Goal: Obtain resource: Download file/media

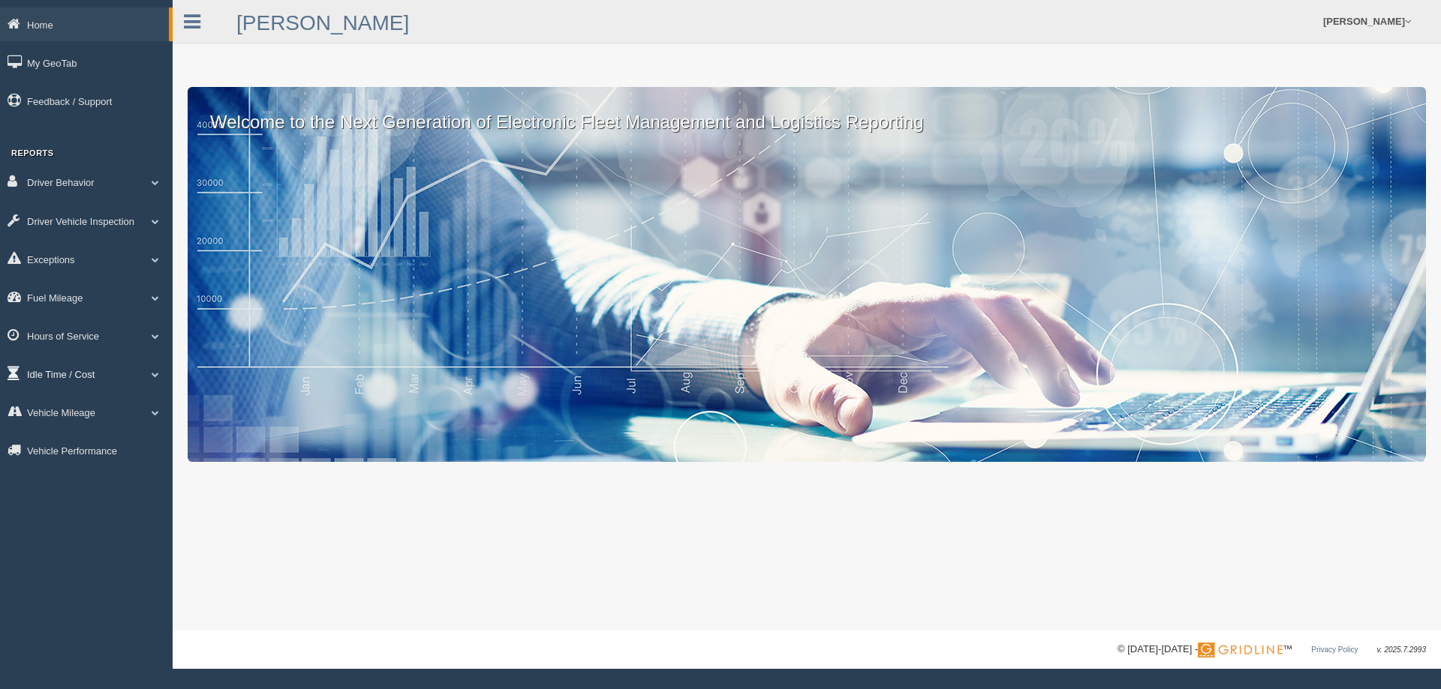
click at [65, 375] on link "Idle Time / Cost" at bounding box center [86, 374] width 173 height 34
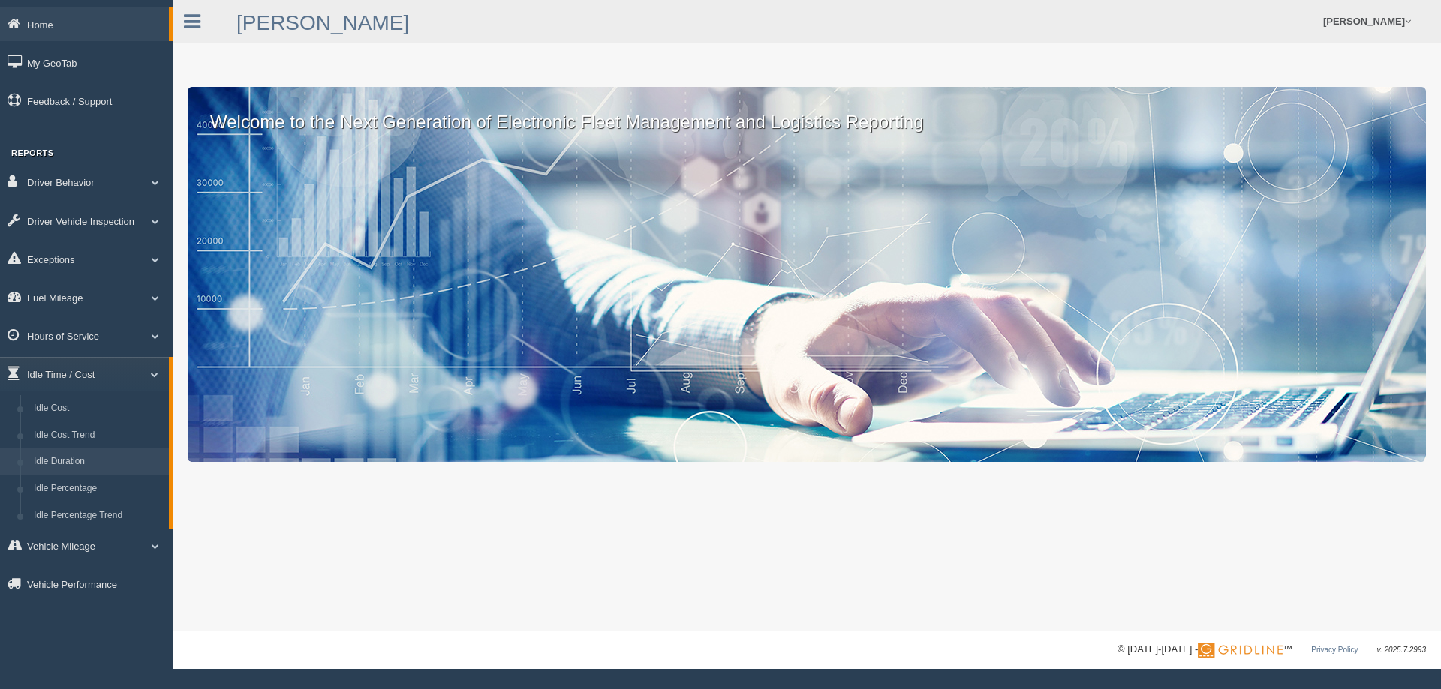
click at [82, 461] on link "Idle Duration" at bounding box center [98, 462] width 142 height 27
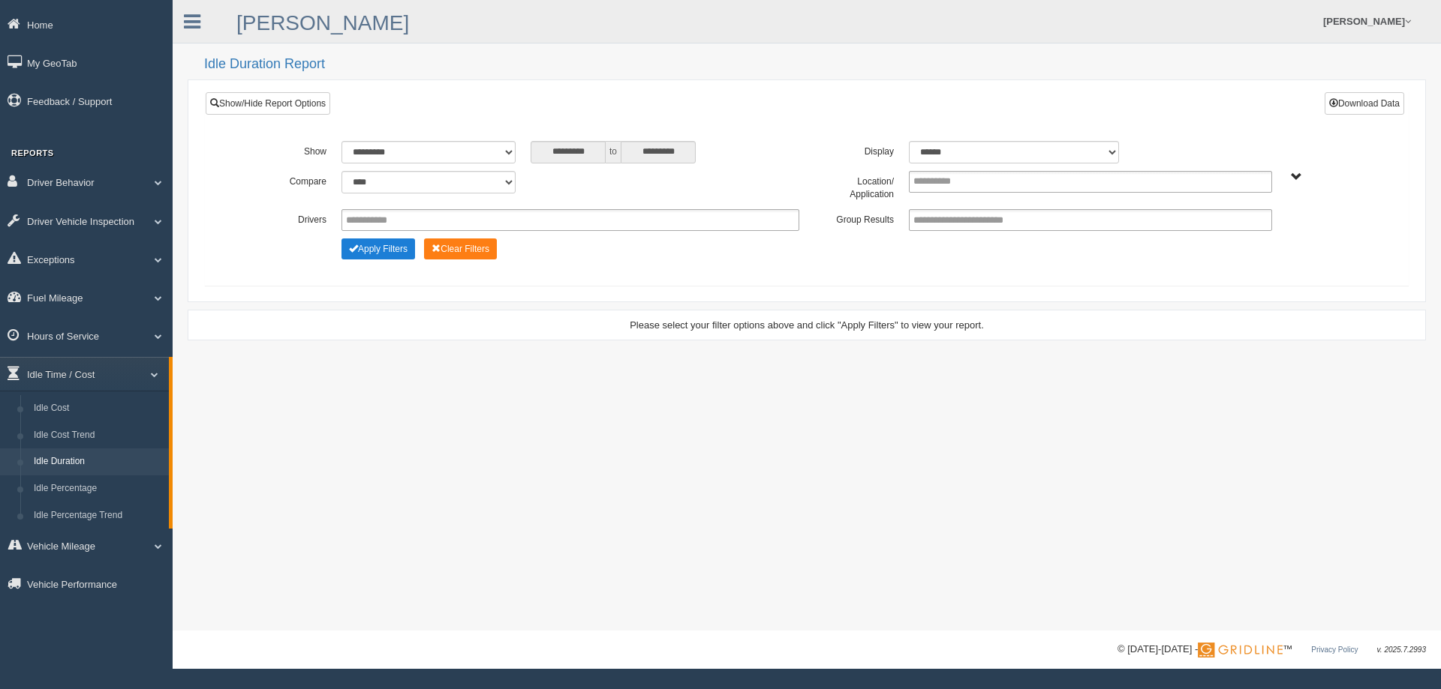
click at [381, 249] on button "Apply Filters" at bounding box center [378, 249] width 74 height 21
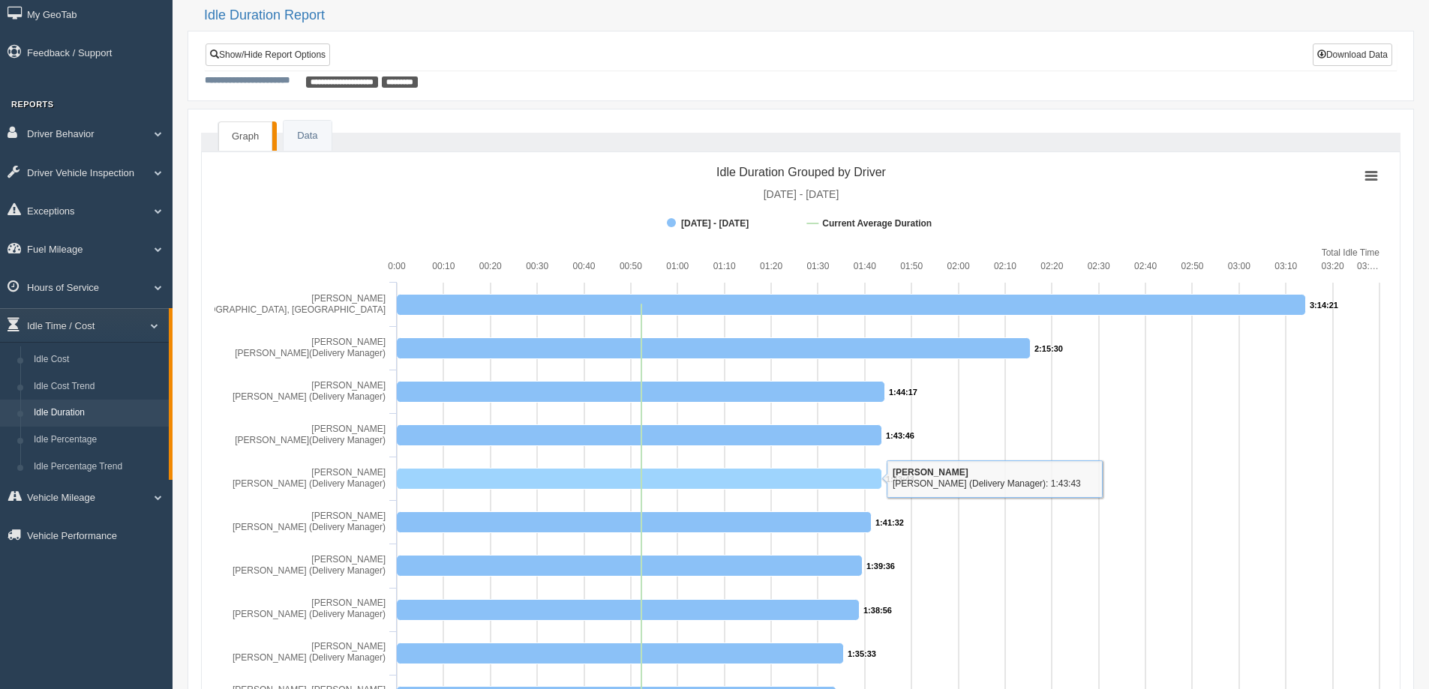
scroll to position [75, 0]
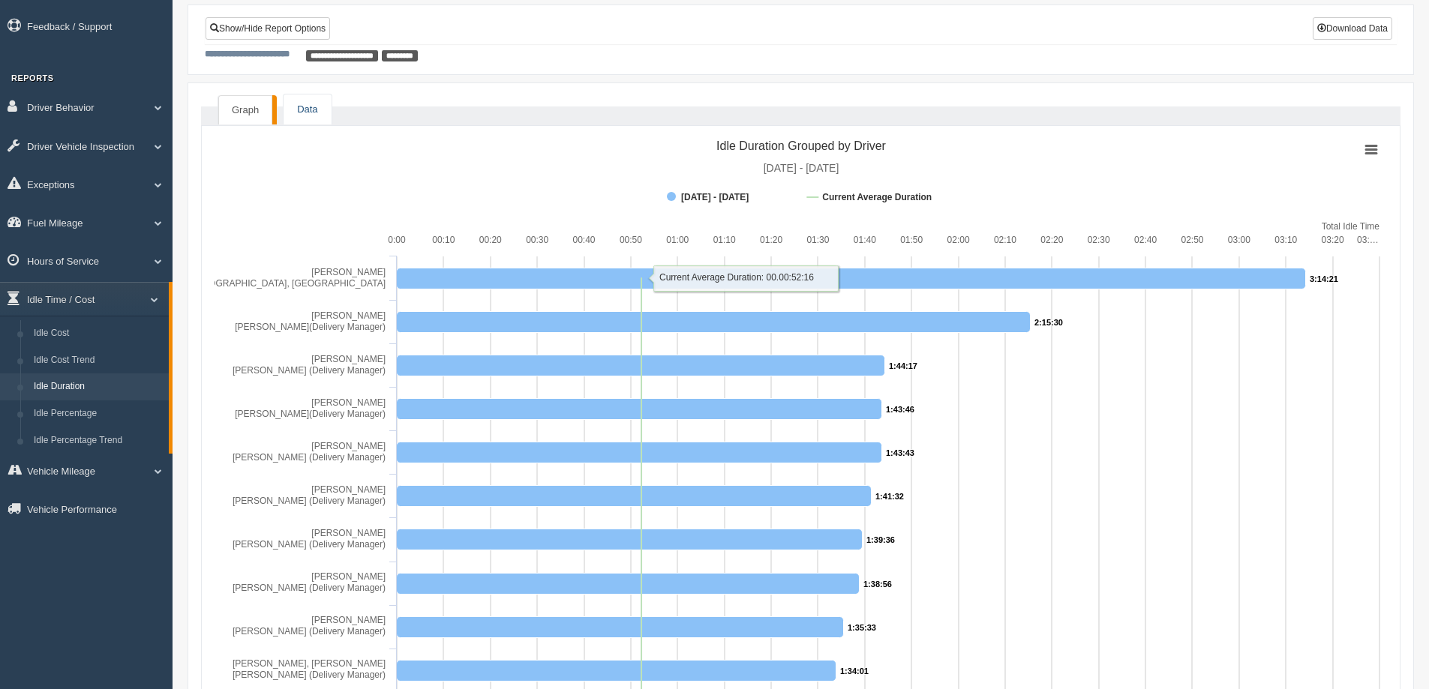
click at [311, 107] on link "Data" at bounding box center [307, 110] width 47 height 31
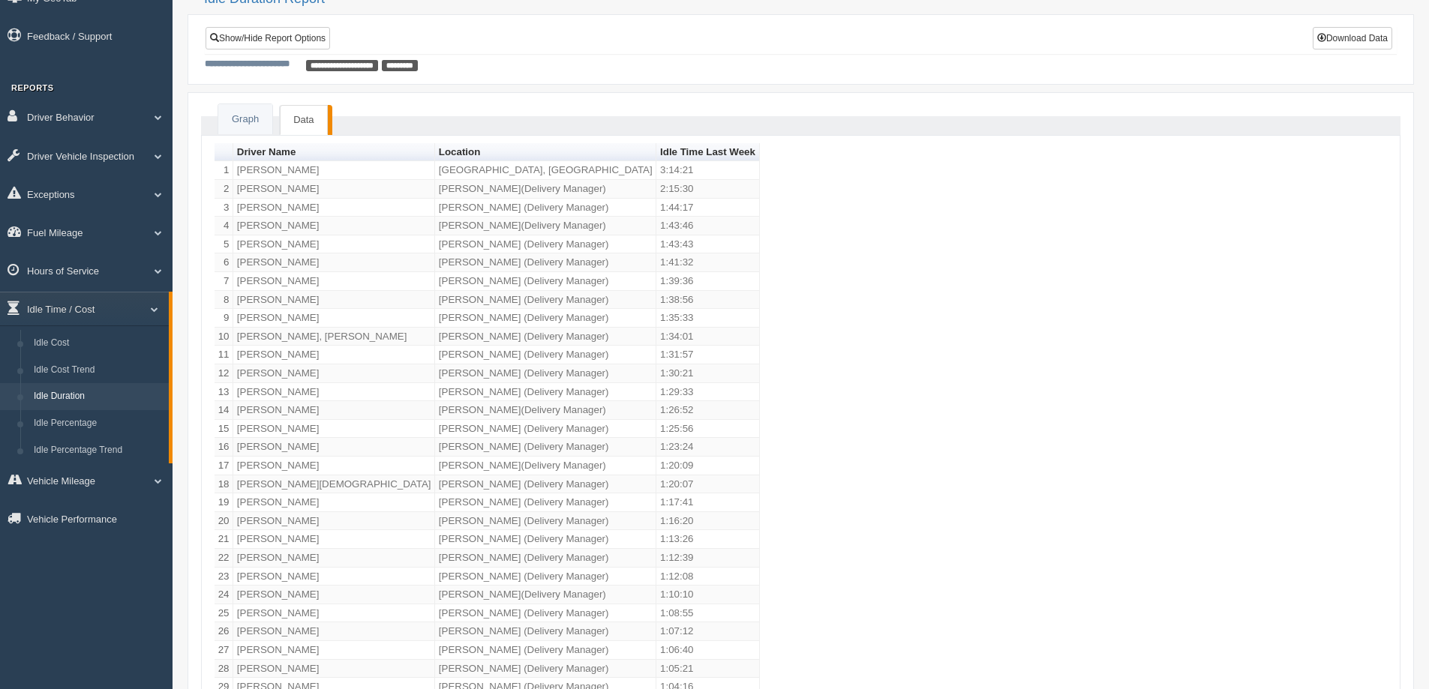
scroll to position [0, 0]
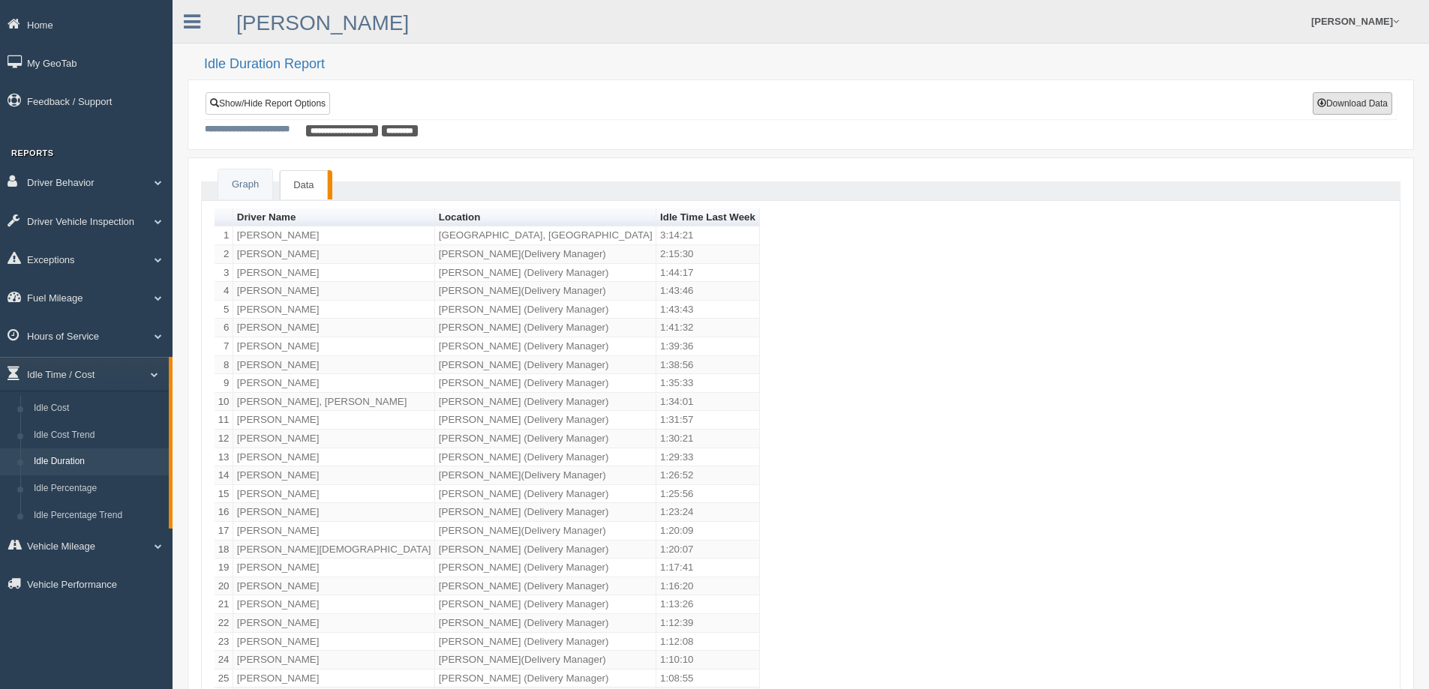
click at [1335, 104] on button "Download Data" at bounding box center [1353, 103] width 80 height 23
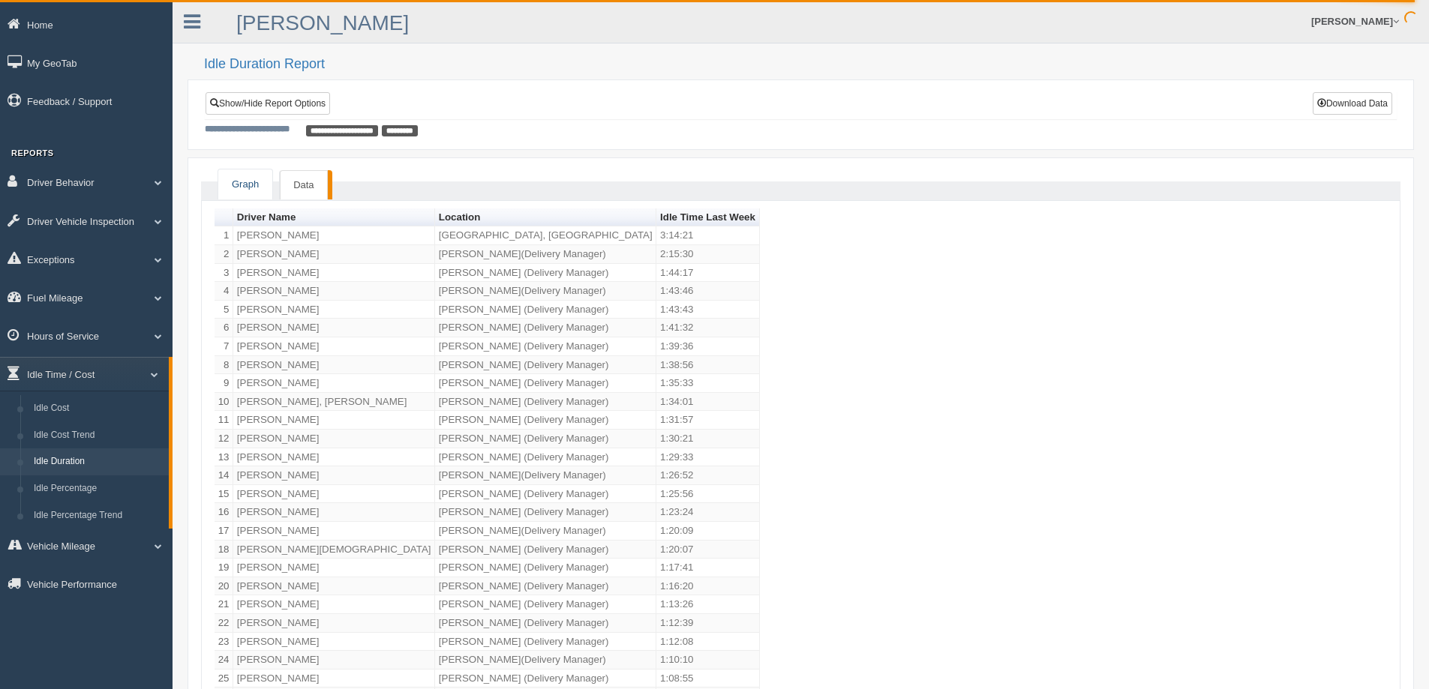
click at [242, 186] on link "Graph" at bounding box center [245, 185] width 54 height 31
